Goal: Transaction & Acquisition: Purchase product/service

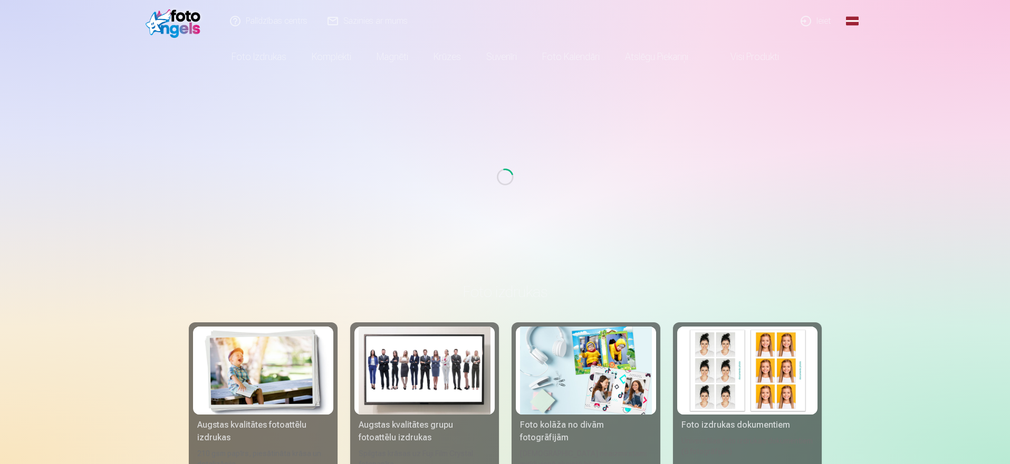
click at [855, 21] on link "Global" at bounding box center [851, 21] width 21 height 42
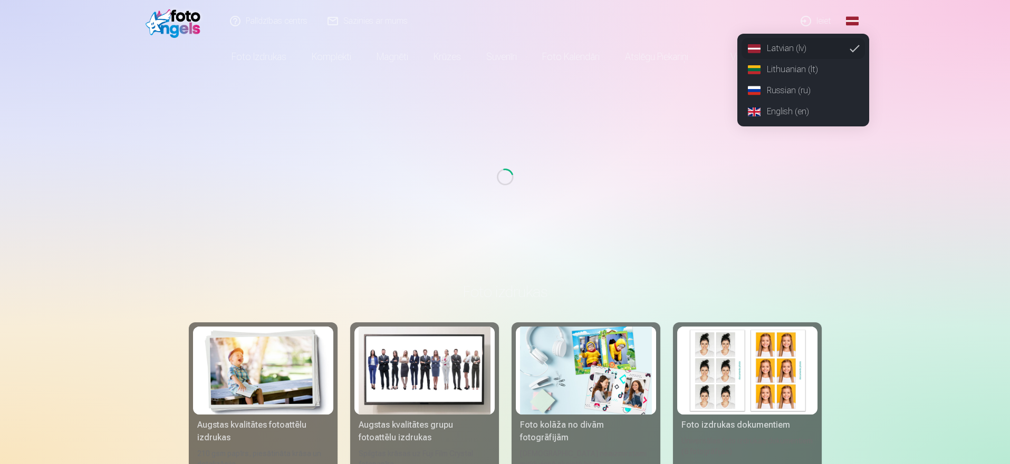
click at [822, 18] on link "Ieiet" at bounding box center [816, 21] width 51 height 42
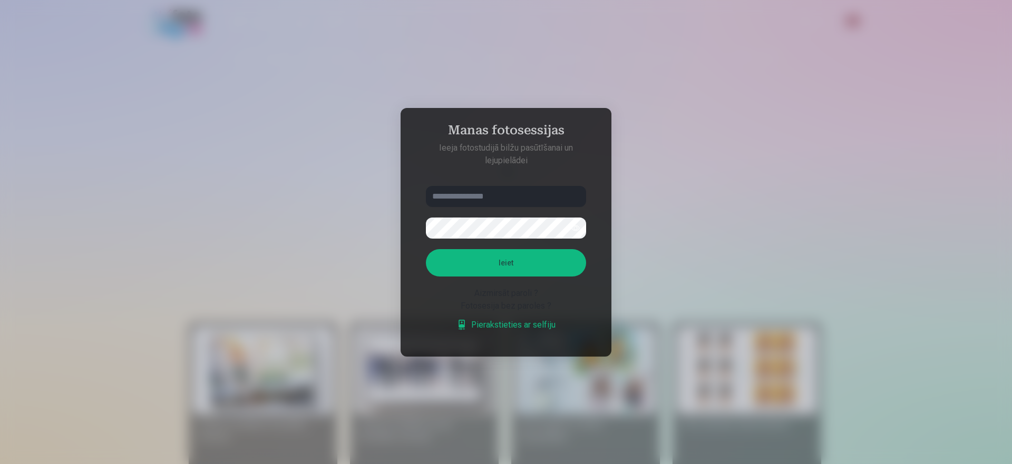
type input "**********"
drag, startPoint x: 421, startPoint y: 197, endPoint x: 409, endPoint y: 197, distance: 11.6
click at [409, 197] on aside "**********" at bounding box center [506, 232] width 211 height 249
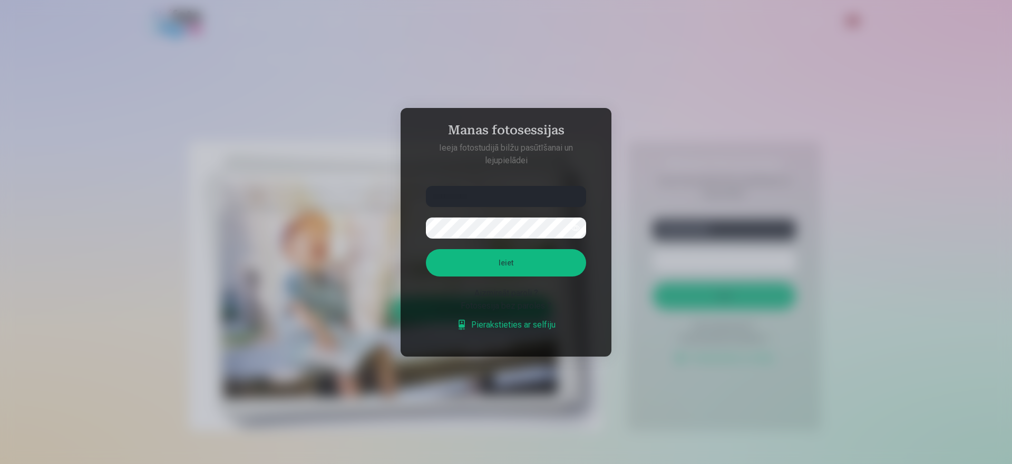
type input "**********"
click at [415, 225] on form "**********" at bounding box center [505, 264] width 181 height 156
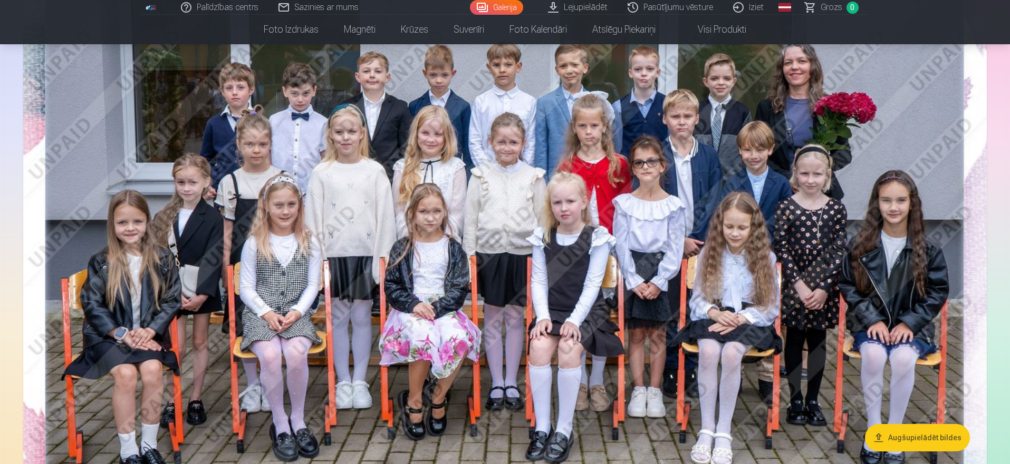
scroll to position [233, 0]
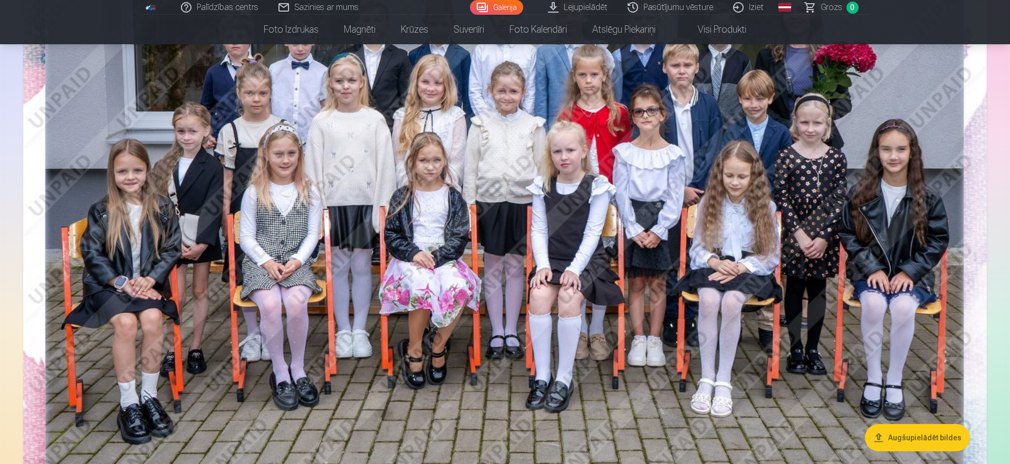
click at [922, 438] on button "Augšupielādēt bildes" at bounding box center [917, 437] width 105 height 27
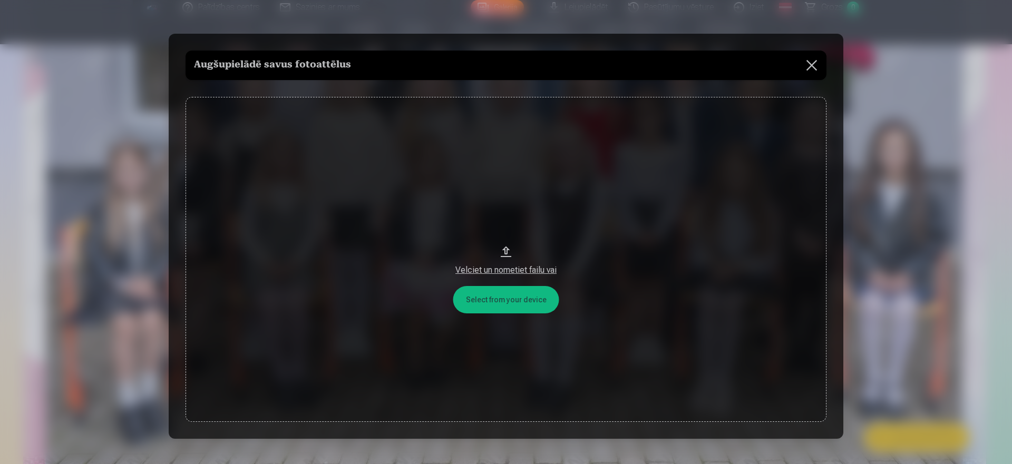
click at [813, 64] on button at bounding box center [812, 66] width 30 height 30
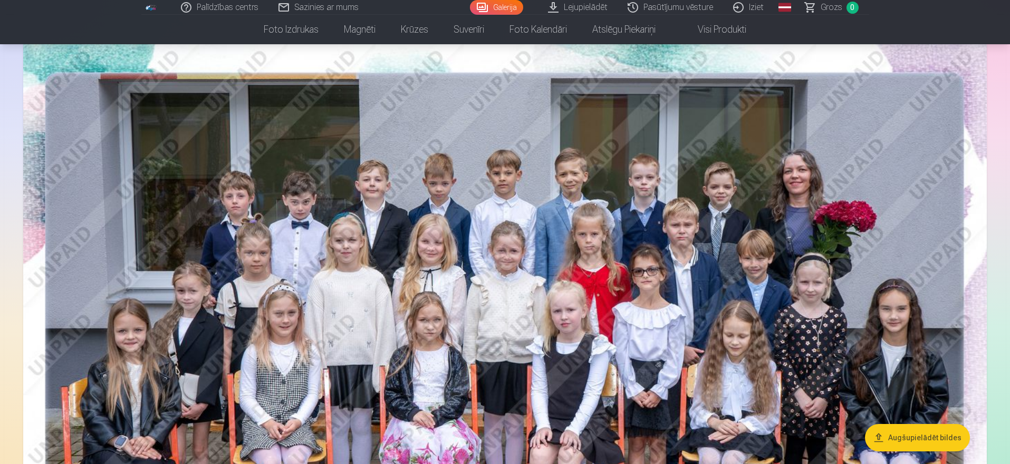
scroll to position [174, 0]
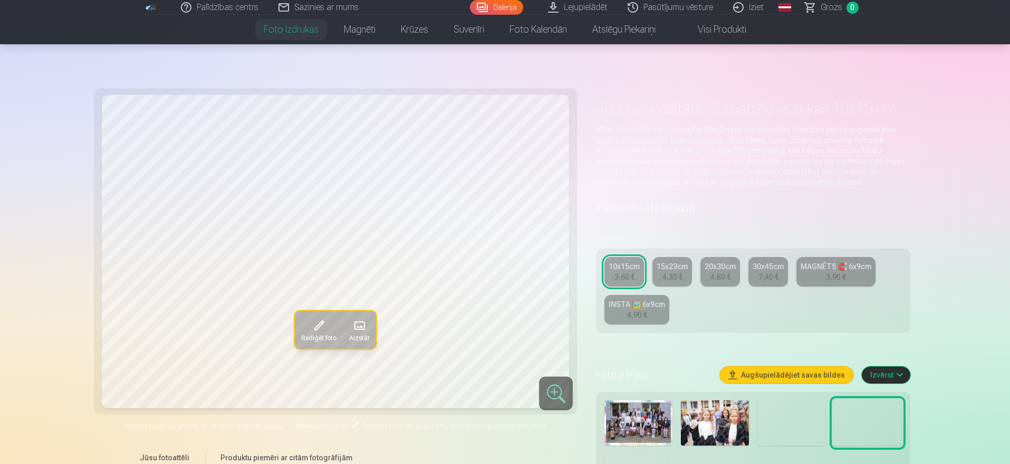
scroll to position [61, 0]
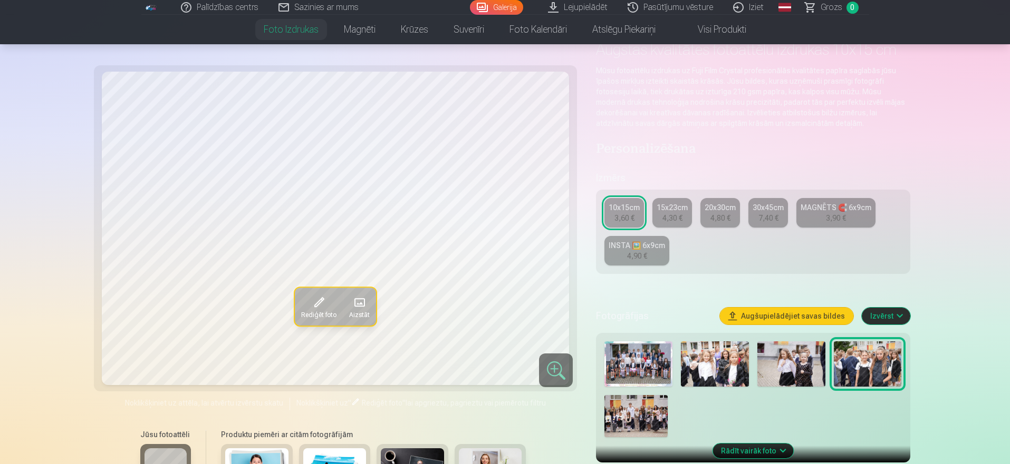
click at [714, 380] on img at bounding box center [715, 364] width 68 height 45
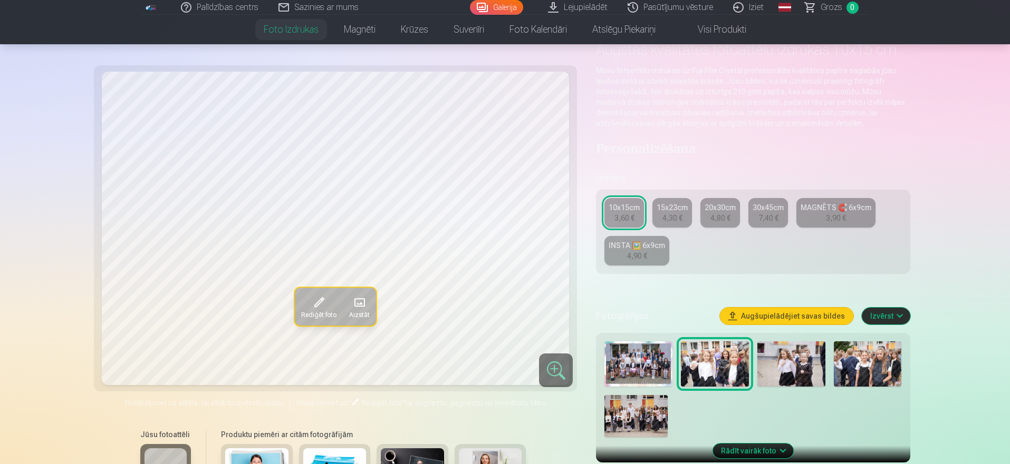
click at [796, 381] on img at bounding box center [791, 364] width 68 height 45
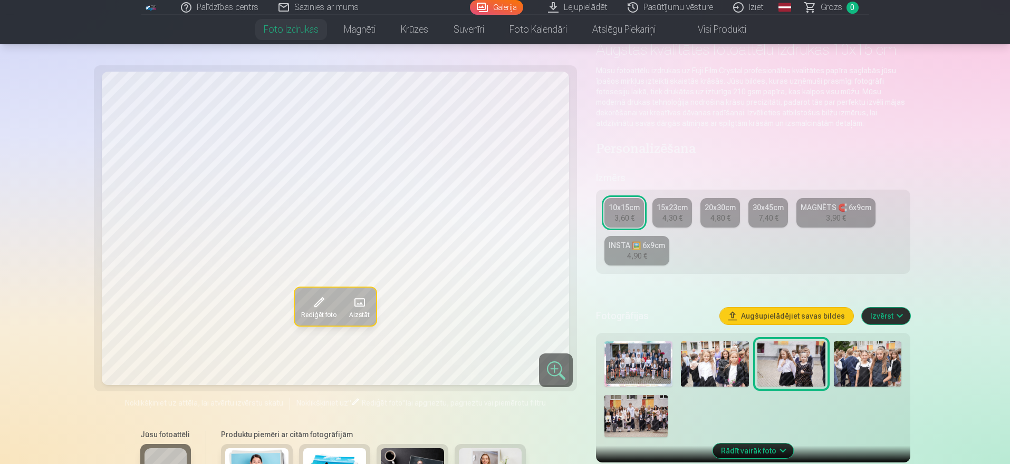
click at [702, 378] on img at bounding box center [715, 364] width 68 height 45
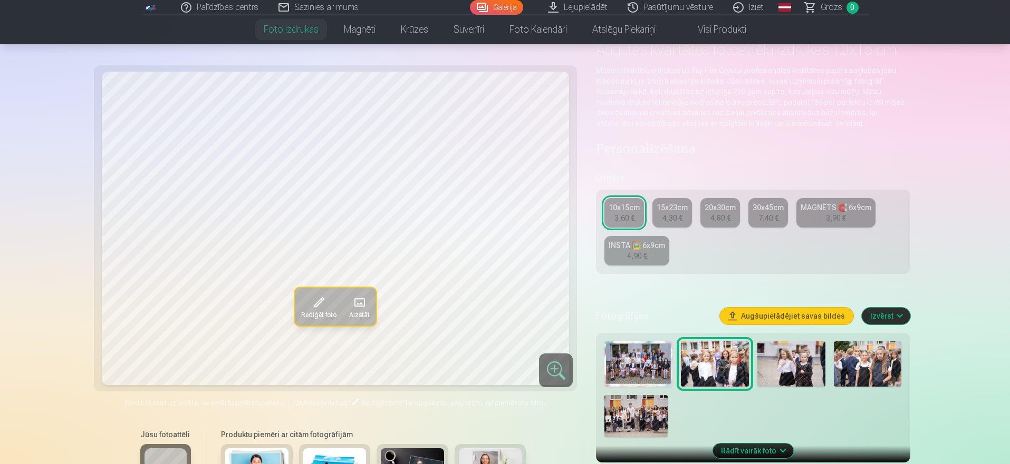
click at [787, 386] on img at bounding box center [791, 364] width 68 height 45
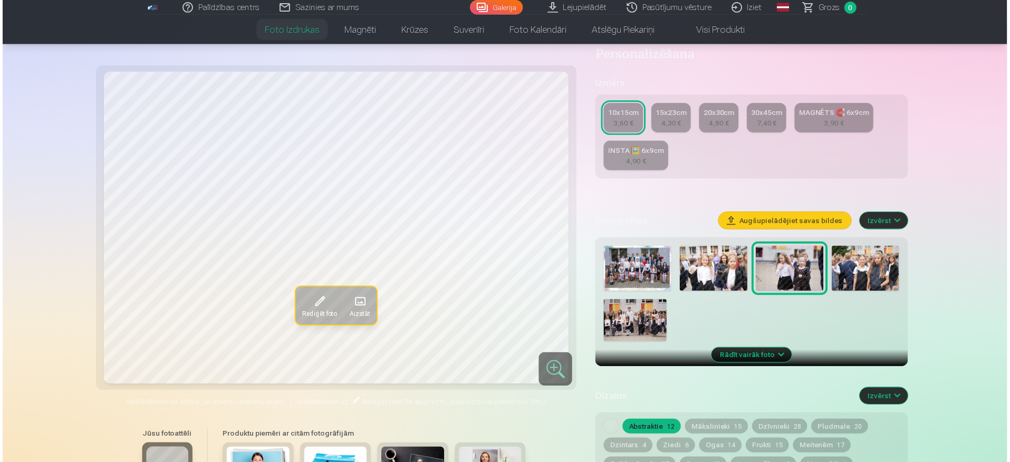
scroll to position [159, 0]
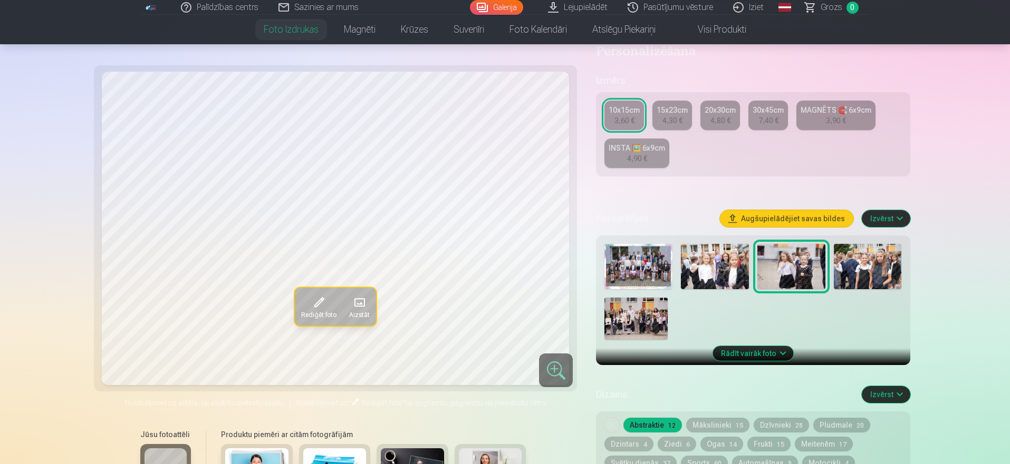
click at [645, 284] on img at bounding box center [638, 266] width 68 height 45
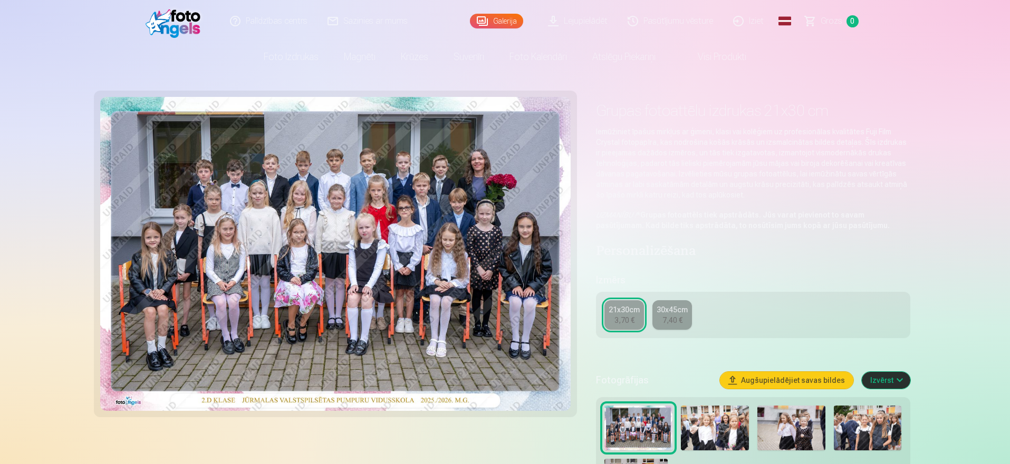
click at [448, 263] on img at bounding box center [335, 254] width 471 height 314
click at [720, 427] on img at bounding box center [715, 428] width 68 height 45
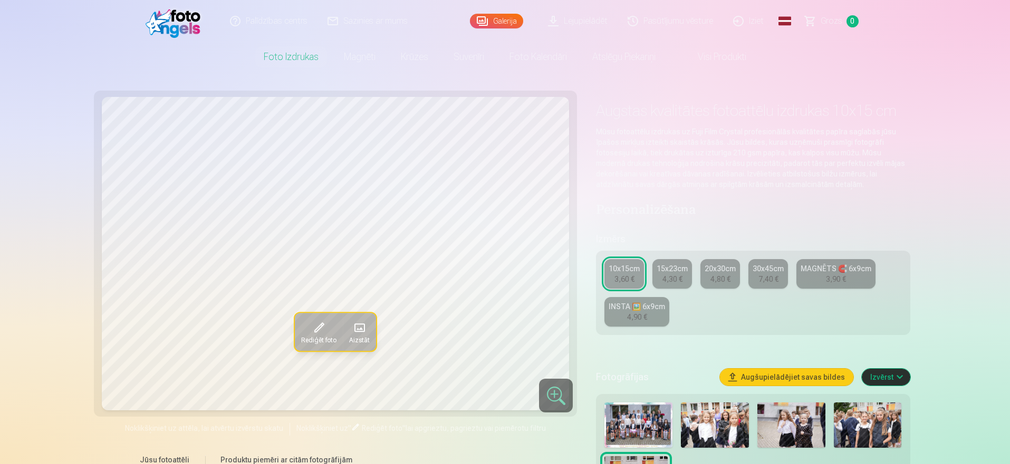
click at [781, 437] on img at bounding box center [791, 425] width 68 height 45
click at [717, 436] on img at bounding box center [715, 425] width 68 height 45
click at [804, 443] on img at bounding box center [791, 425] width 68 height 45
click at [552, 391] on div at bounding box center [556, 396] width 34 height 34
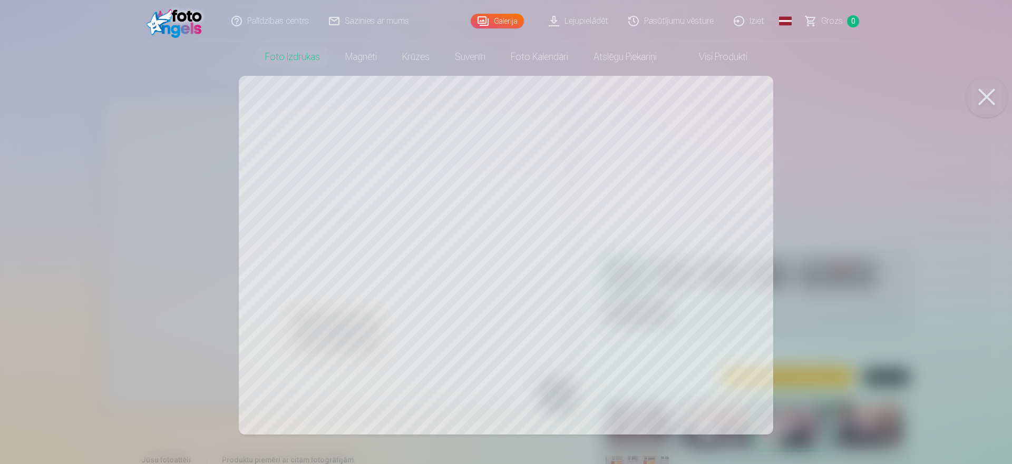
click at [991, 93] on button at bounding box center [987, 97] width 42 height 42
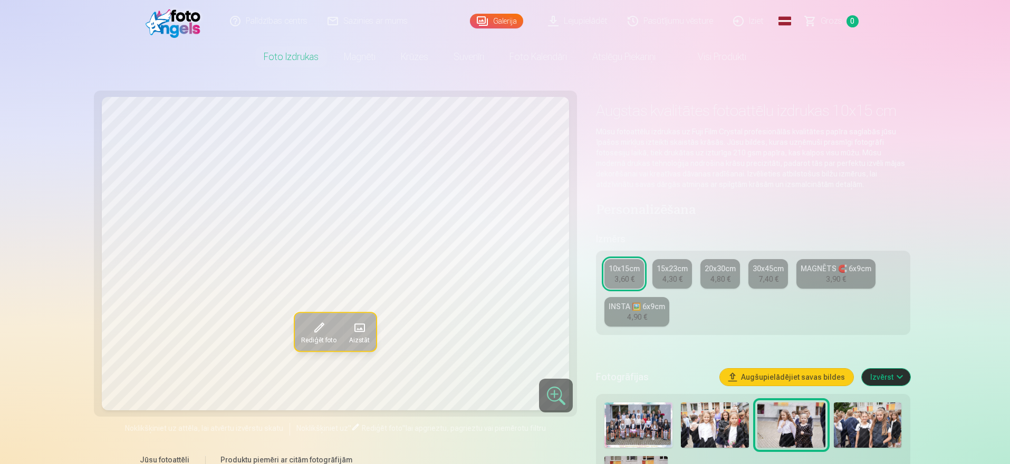
click at [723, 437] on img at bounding box center [715, 425] width 68 height 45
click at [554, 395] on div at bounding box center [556, 396] width 34 height 34
